Goal: Information Seeking & Learning: Find specific fact

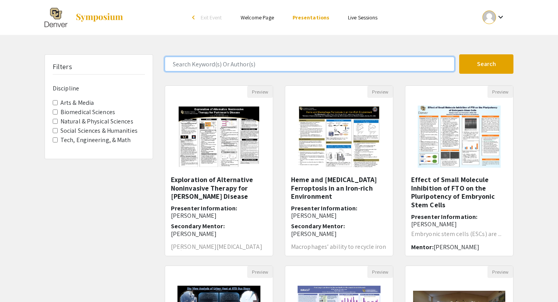
click at [197, 62] on input "Search Keyword(s) Or Author(s)" at bounding box center [310, 64] width 290 height 15
type input "[PERSON_NAME]"
click at [459, 54] on button "Search" at bounding box center [486, 63] width 54 height 19
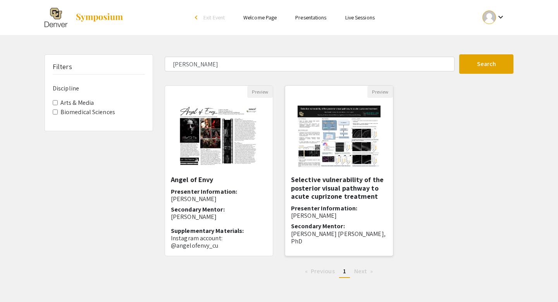
click at [348, 143] on img "Open Presentation <p>Selective vulnerability of the posterior visual pathway to…" at bounding box center [339, 137] width 98 height 78
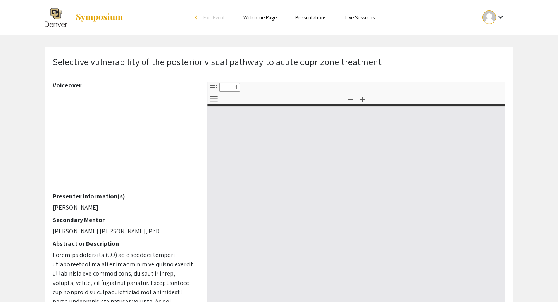
select select "custom"
type input "0"
select select "custom"
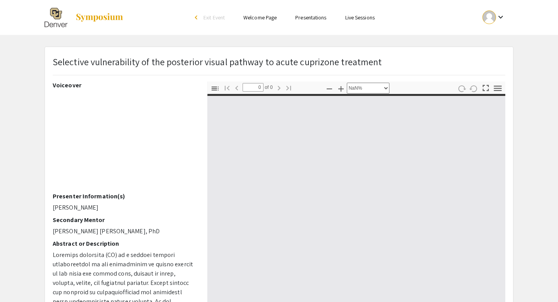
type input "1"
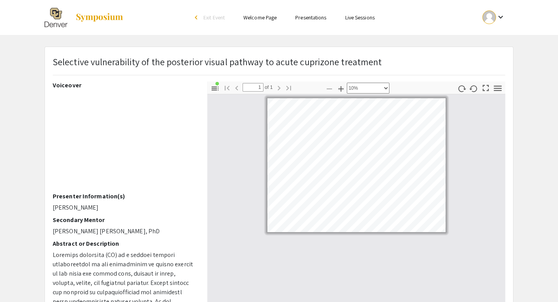
select select "custom"
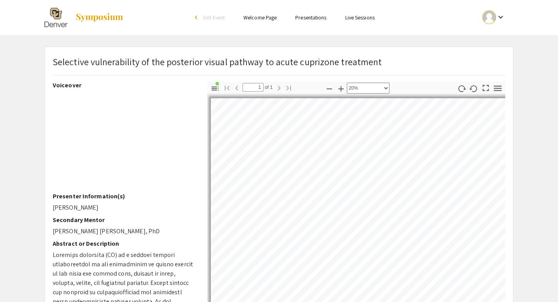
scroll to position [17, 66]
